Goal: Information Seeking & Learning: Check status

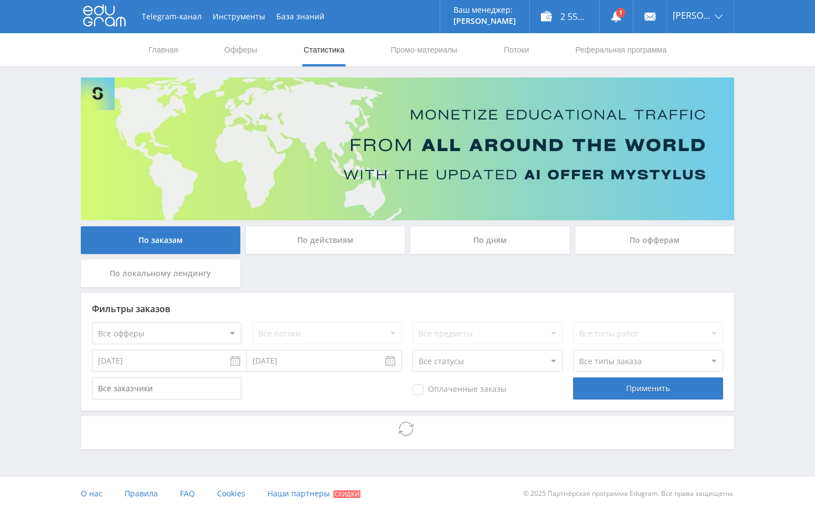
click at [764, 107] on div "Telegram-канал Инструменты База знаний Ваш менеджер: [PERSON_NAME] Online @edug…" at bounding box center [407, 255] width 815 height 511
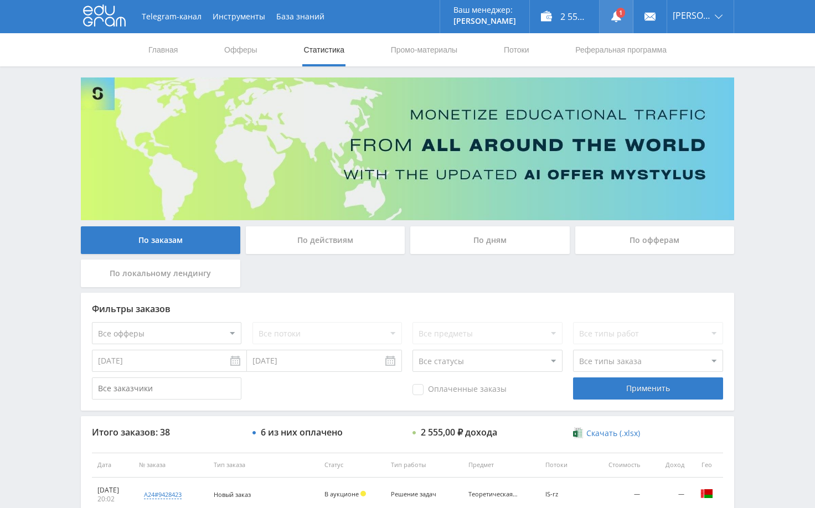
click at [621, 17] on use at bounding box center [616, 16] width 10 height 11
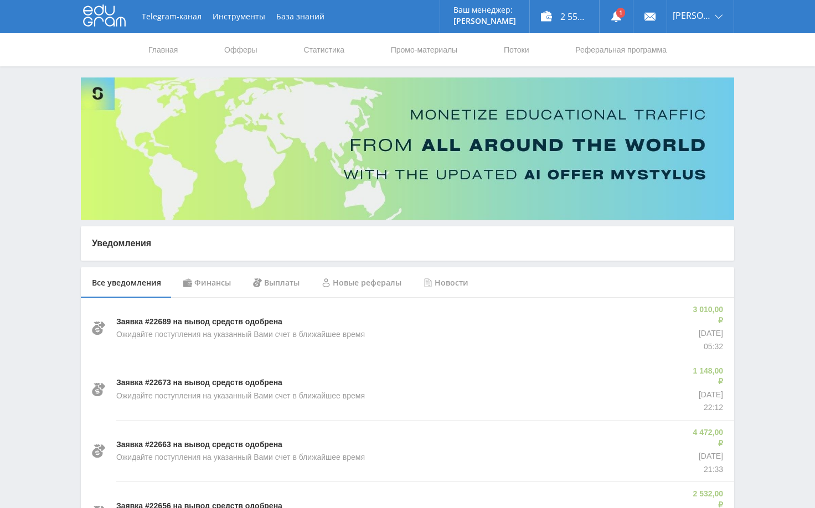
click at [215, 287] on div "Финансы" at bounding box center [207, 282] width 70 height 31
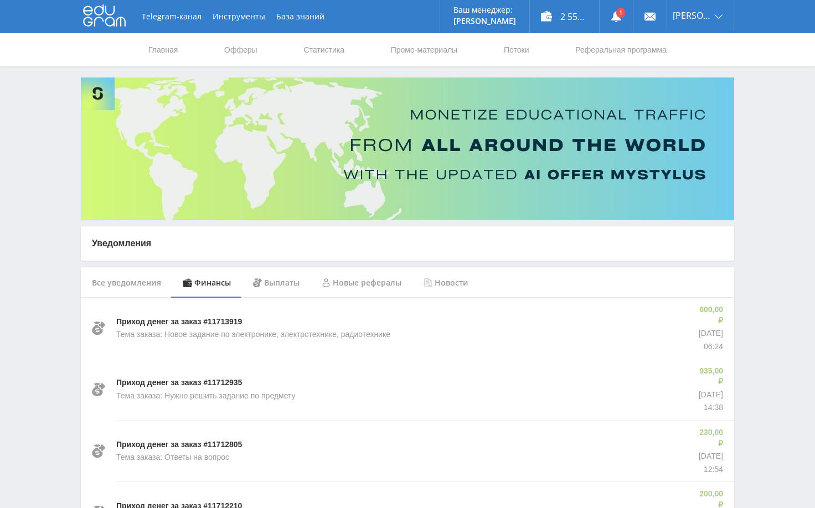
click at [321, 47] on link "Статистика" at bounding box center [323, 49] width 43 height 33
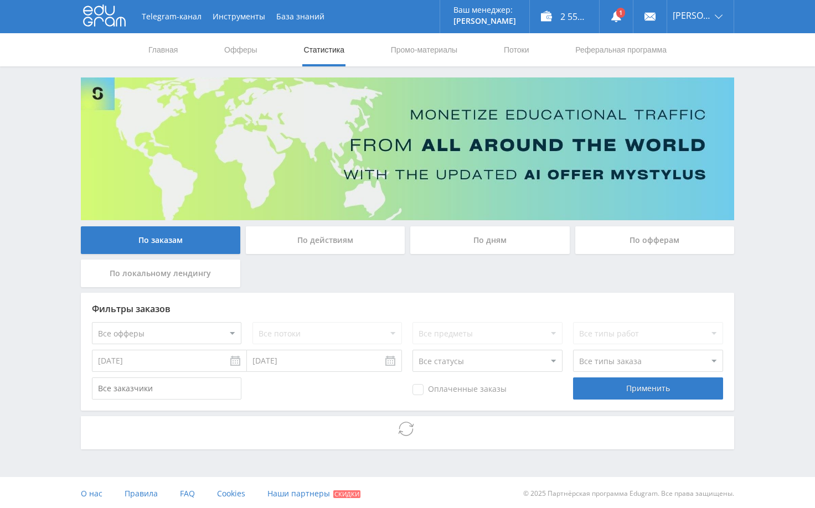
click at [782, 177] on div "Telegram-канал Инструменты База знаний Ваш менеджер: [PERSON_NAME] Online @edug…" at bounding box center [407, 255] width 815 height 511
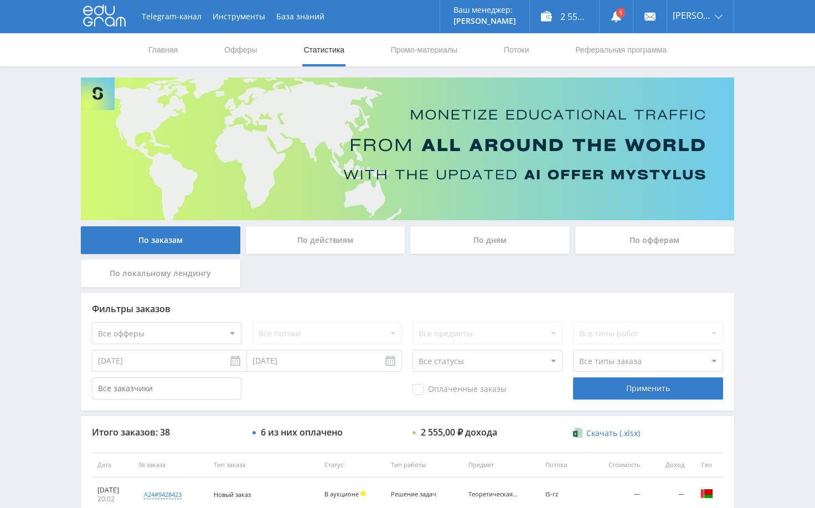
drag, startPoint x: 770, startPoint y: 173, endPoint x: 689, endPoint y: 66, distance: 134.0
click at [770, 172] on div "Telegram-канал Инструменты База знаний Ваш менеджер: [PERSON_NAME] Online @edug…" at bounding box center [407, 465] width 815 height 930
click at [748, 157] on div "Telegram-канал Инструменты База знаний Ваш менеджер: [PERSON_NAME] Online @edug…" at bounding box center [407, 465] width 815 height 930
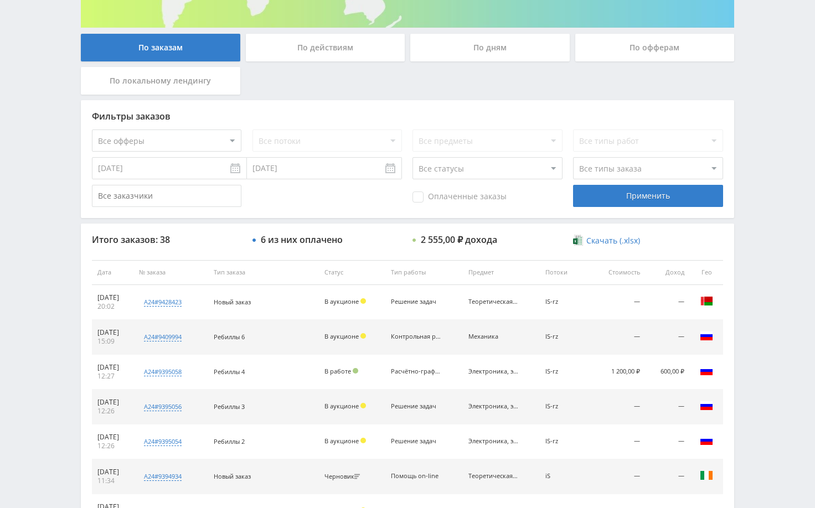
scroll to position [166, 0]
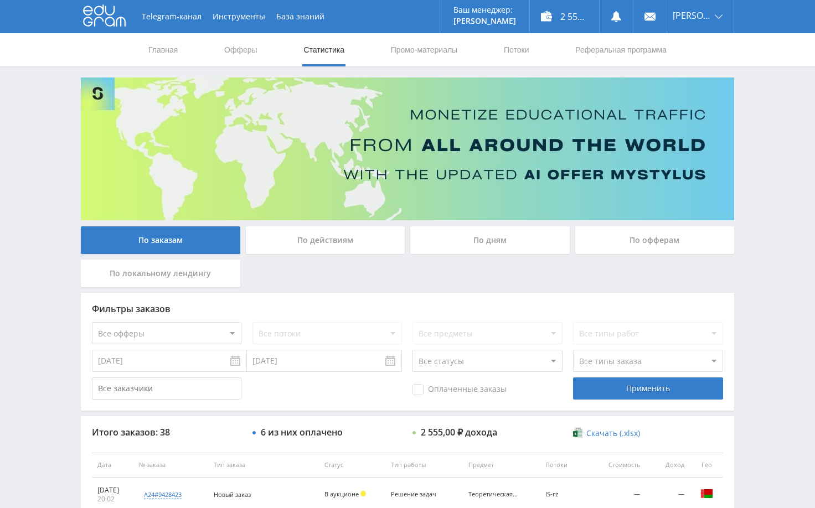
click at [796, 171] on div "Telegram-канал Инструменты База знаний Ваш менеджер: [PERSON_NAME] Online @edug…" at bounding box center [407, 465] width 815 height 930
click at [766, 141] on div "Telegram-канал Инструменты База знаний Ваш менеджер: [PERSON_NAME] Online @edug…" at bounding box center [407, 465] width 815 height 930
click at [768, 126] on div "Telegram-канал Инструменты База знаний Ваш менеджер: Alex Alex Online @edugram_…" at bounding box center [407, 465] width 815 height 930
drag, startPoint x: 760, startPoint y: 232, endPoint x: 752, endPoint y: 308, distance: 76.3
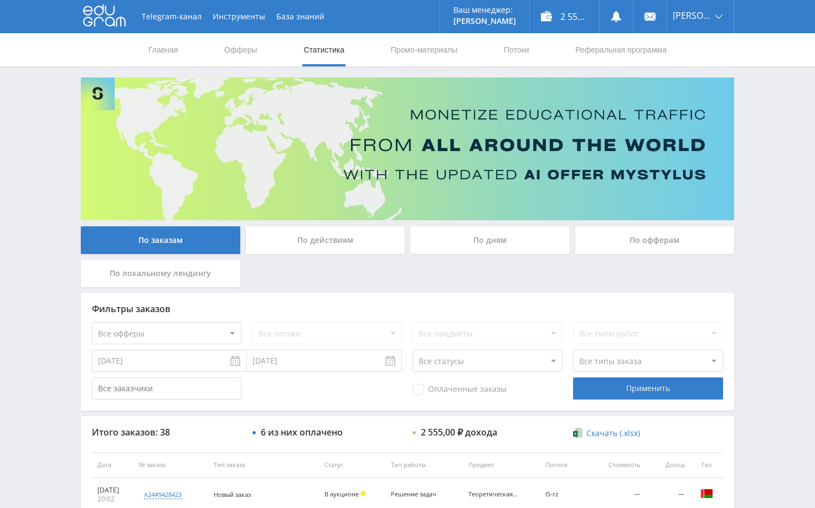
click at [761, 236] on div "Telegram-канал Инструменты База знаний Ваш менеджер: Alex Alex Online @edugram_…" at bounding box center [407, 465] width 815 height 930
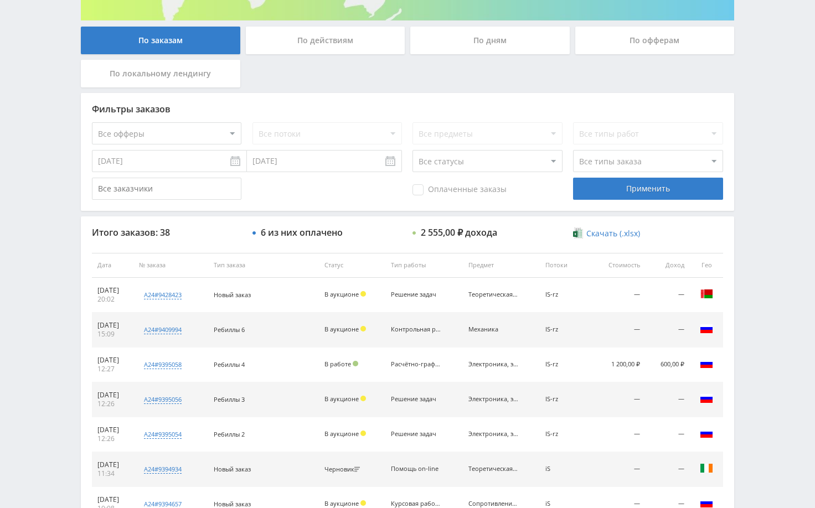
scroll to position [34, 0]
